Goal: Register for event/course

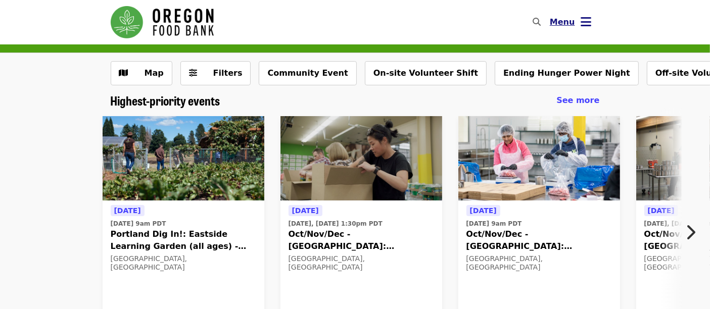
click at [581, 26] on icon "bars icon" at bounding box center [586, 22] width 11 height 15
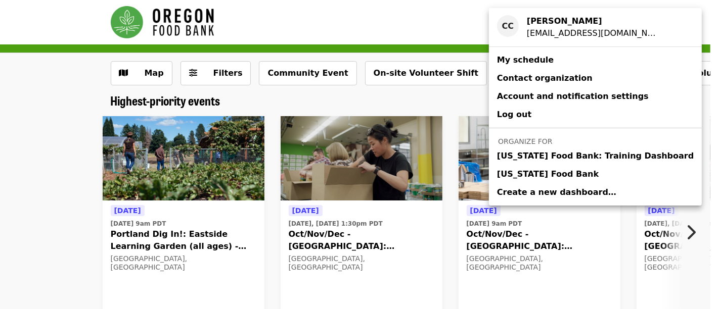
click at [565, 172] on span "[US_STATE] Food Bank" at bounding box center [548, 174] width 102 height 12
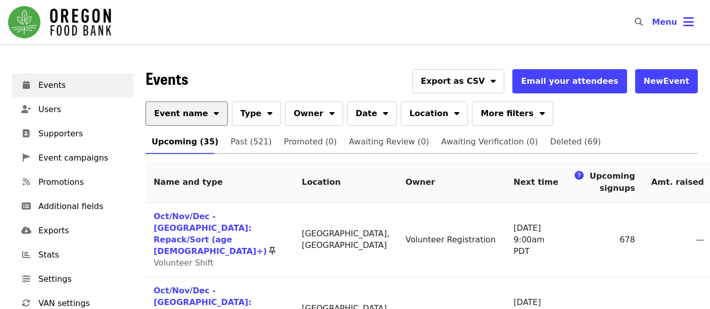
click at [197, 116] on button "Event name" at bounding box center [187, 114] width 82 height 24
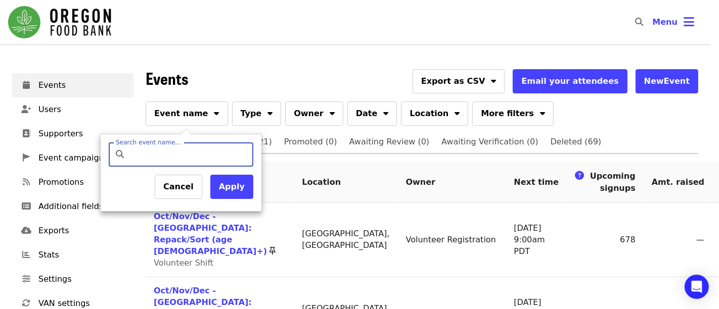
click at [212, 147] on input "Search event name…" at bounding box center [189, 155] width 119 height 24
type input "*********"
click at [240, 186] on button "Apply" at bounding box center [231, 187] width 43 height 24
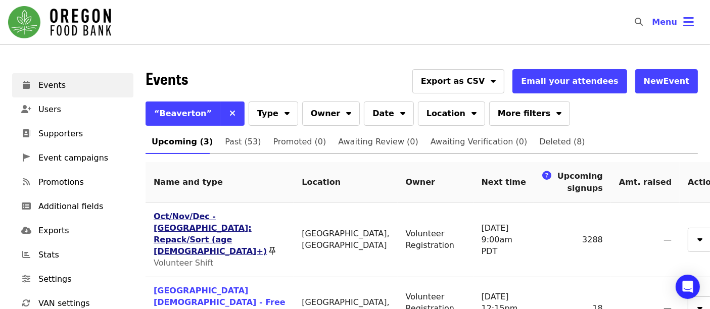
click at [214, 219] on link "Oct/Nov/Dec - [GEOGRAPHIC_DATA]: Repack/Sort (age [DEMOGRAPHIC_DATA]+)" at bounding box center [210, 234] width 113 height 44
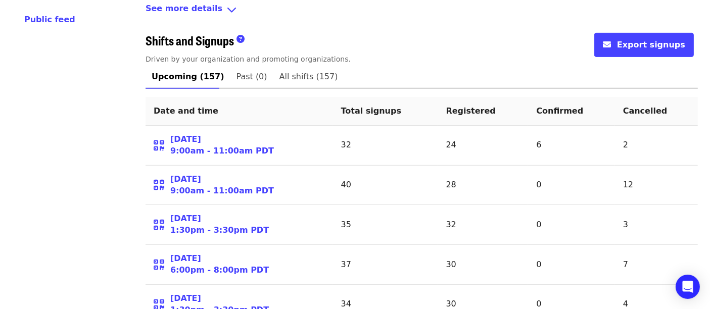
scroll to position [506, 0]
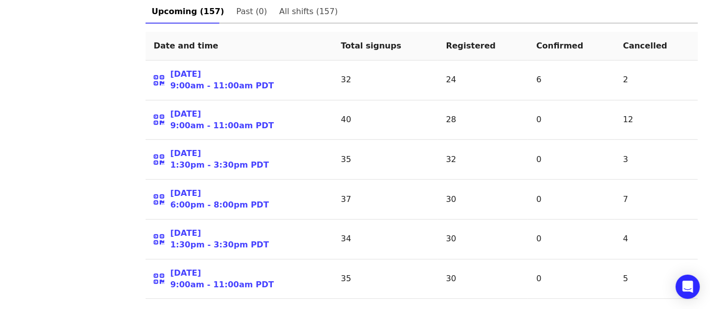
click at [189, 69] on link "[DATE] 9:00am - 11:00am PDT" at bounding box center [222, 80] width 104 height 23
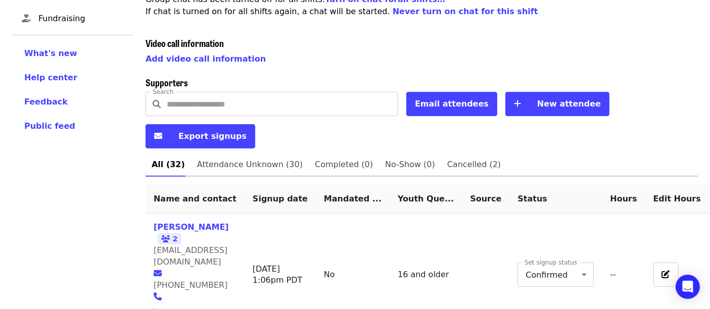
scroll to position [337, 0]
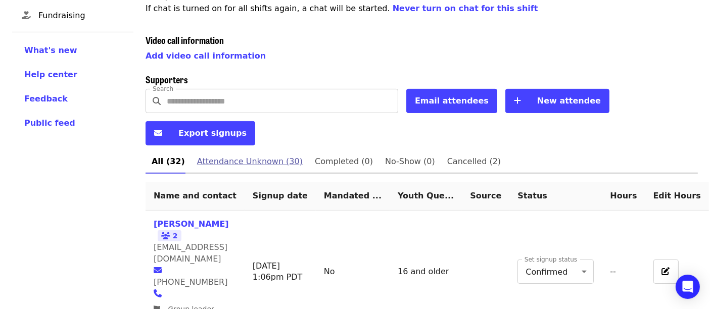
click at [236, 155] on span "Attendance Unknown (30)" at bounding box center [250, 162] width 106 height 14
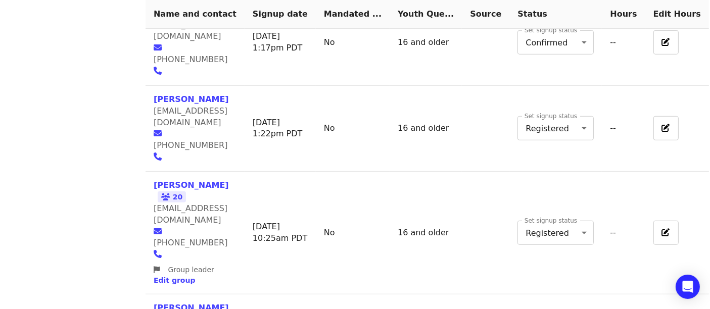
scroll to position [674, 0]
